Goal: Transaction & Acquisition: Purchase product/service

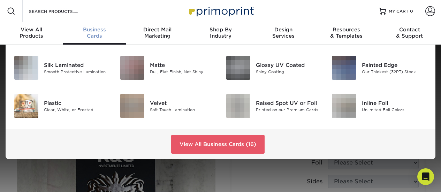
click at [96, 37] on div "Business Cards" at bounding box center [94, 33] width 63 height 13
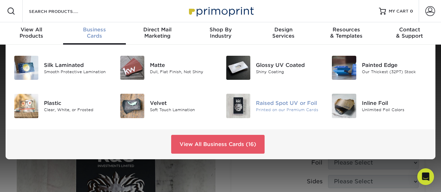
click at [273, 103] on div "Raised Spot UV or Foil" at bounding box center [289, 103] width 66 height 8
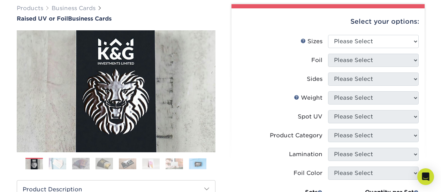
scroll to position [108, 0]
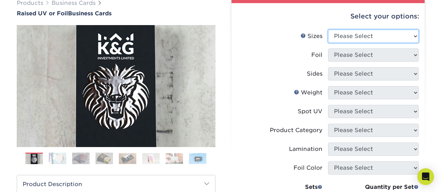
click at [417, 35] on select "Please Select 2" x 3.5" - Standard" at bounding box center [373, 36] width 91 height 13
select select "2.00x3.50"
click at [328, 30] on select "Please Select 2" x 3.5" - Standard" at bounding box center [373, 36] width 91 height 13
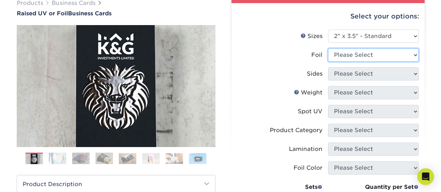
click at [415, 56] on select "Please Select No Yes" at bounding box center [373, 54] width 91 height 13
select select "1"
click at [328, 48] on select "Please Select No Yes" at bounding box center [373, 54] width 91 height 13
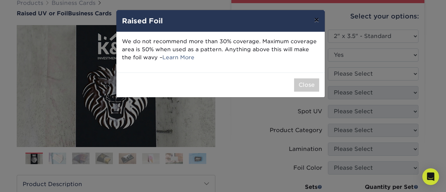
click at [317, 22] on button "×" at bounding box center [317, 20] width 16 height 20
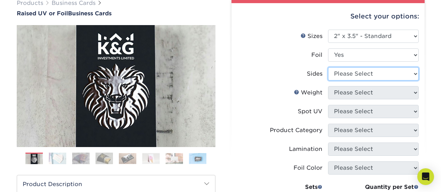
click at [412, 75] on select "Please Select Print Both Sides - Foil Both Sides Print Both Sides - Foil Front …" at bounding box center [373, 73] width 91 height 13
select select "a75ac2f1-9911-48d6-841d-245b5ac08f27"
click at [328, 67] on select "Please Select Print Both Sides - Foil Both Sides Print Both Sides - Foil Front …" at bounding box center [373, 73] width 91 height 13
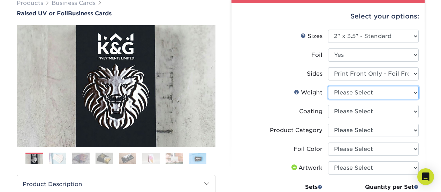
click at [414, 93] on select "Please Select 16PT" at bounding box center [373, 92] width 91 height 13
select select "16PT"
click at [328, 86] on select "Please Select 16PT" at bounding box center [373, 92] width 91 height 13
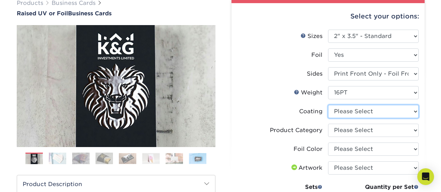
click at [414, 113] on select at bounding box center [373, 111] width 91 height 13
select select "3e7618de-abca-4bda-9f97-8b9129e913d8"
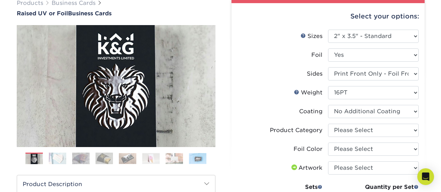
click at [328, 105] on select at bounding box center [373, 111] width 91 height 13
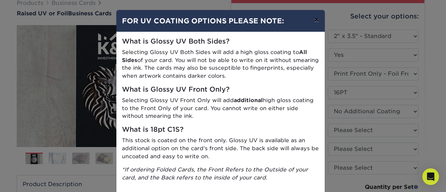
click at [315, 18] on button "×" at bounding box center [317, 20] width 16 height 20
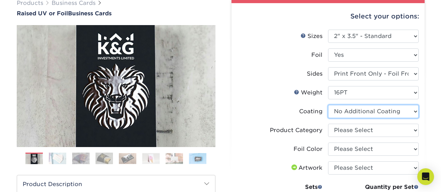
click at [414, 111] on select at bounding box center [373, 111] width 91 height 13
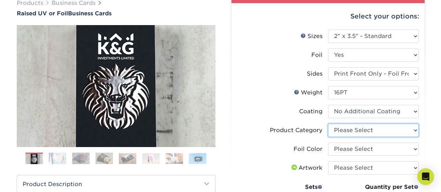
click at [415, 131] on select "Please Select Business Cards" at bounding box center [373, 130] width 91 height 13
select select "3b5148f1-0588-4f88-a218-97bcfdce65c1"
click at [328, 124] on select "Please Select Business Cards" at bounding box center [373, 130] width 91 height 13
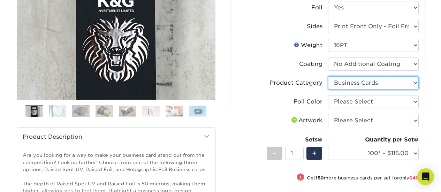
scroll to position [160, 0]
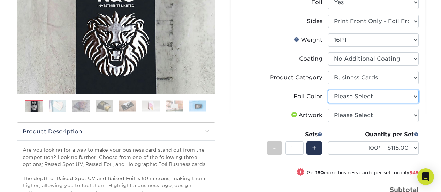
click at [416, 97] on select "Please Select Silver Foil Gold Foil Holographic Foil" at bounding box center [373, 96] width 91 height 13
select select "070be916-f238-4bbb-84b5-b64a15a64c9f"
click at [328, 90] on select "Please Select Silver Foil Gold Foil Holographic Foil" at bounding box center [373, 96] width 91 height 13
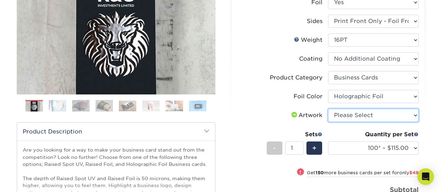
click at [414, 118] on select "Please Select I will upload files I need a design - $100" at bounding box center [373, 115] width 91 height 13
select select "upload"
click at [328, 109] on select "Please Select I will upload files I need a design - $100" at bounding box center [373, 115] width 91 height 13
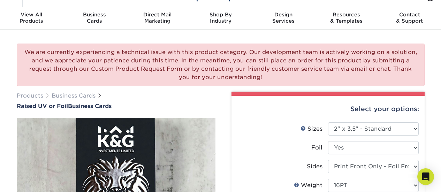
scroll to position [0, 0]
